Goal: Navigation & Orientation: Find specific page/section

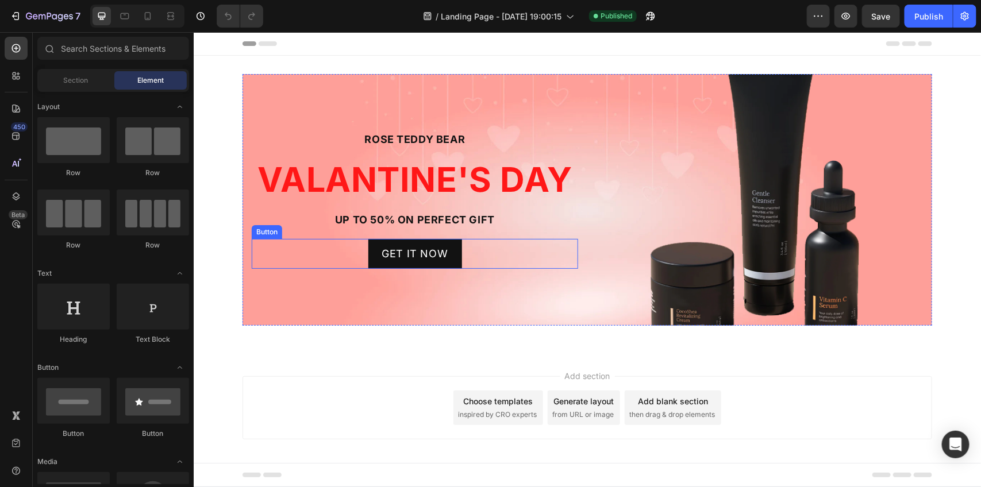
scroll to position [7, 0]
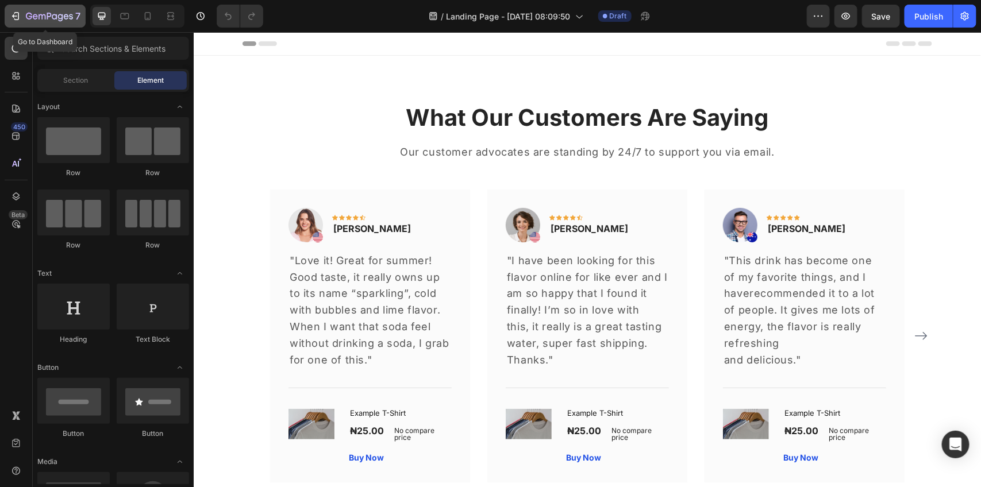
click at [33, 14] on icon "button" at bounding box center [49, 17] width 47 height 10
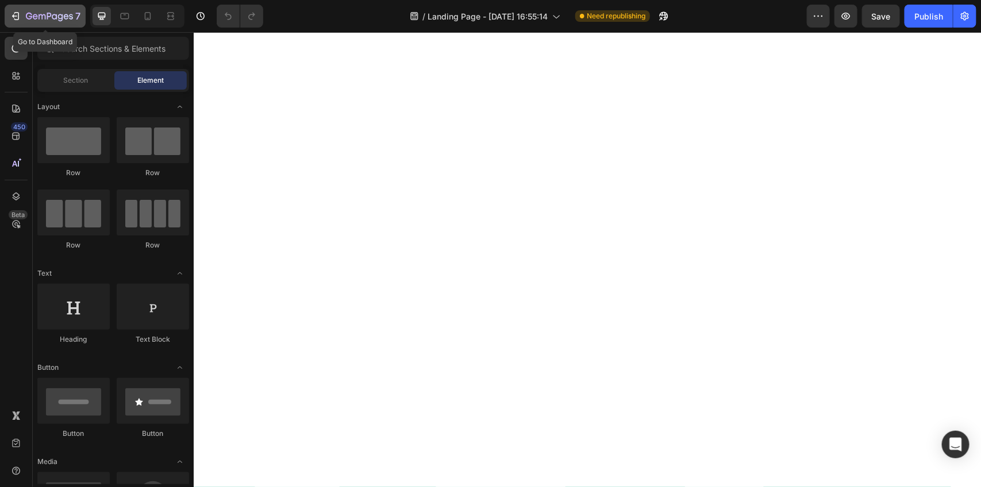
click at [38, 16] on icon "button" at bounding box center [49, 17] width 47 height 10
